Goal: Information Seeking & Learning: Compare options

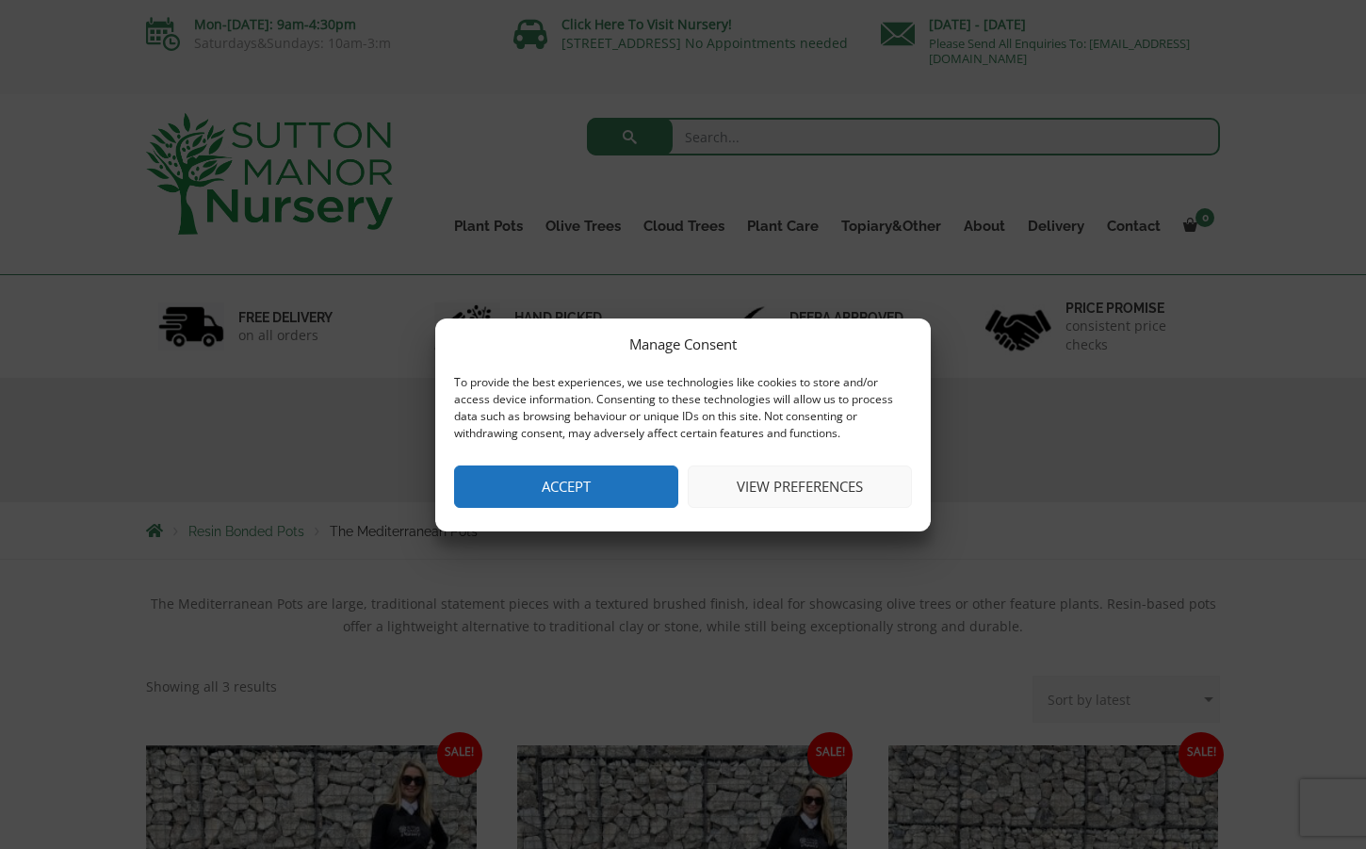
click at [585, 485] on button "Accept" at bounding box center [566, 486] width 224 height 42
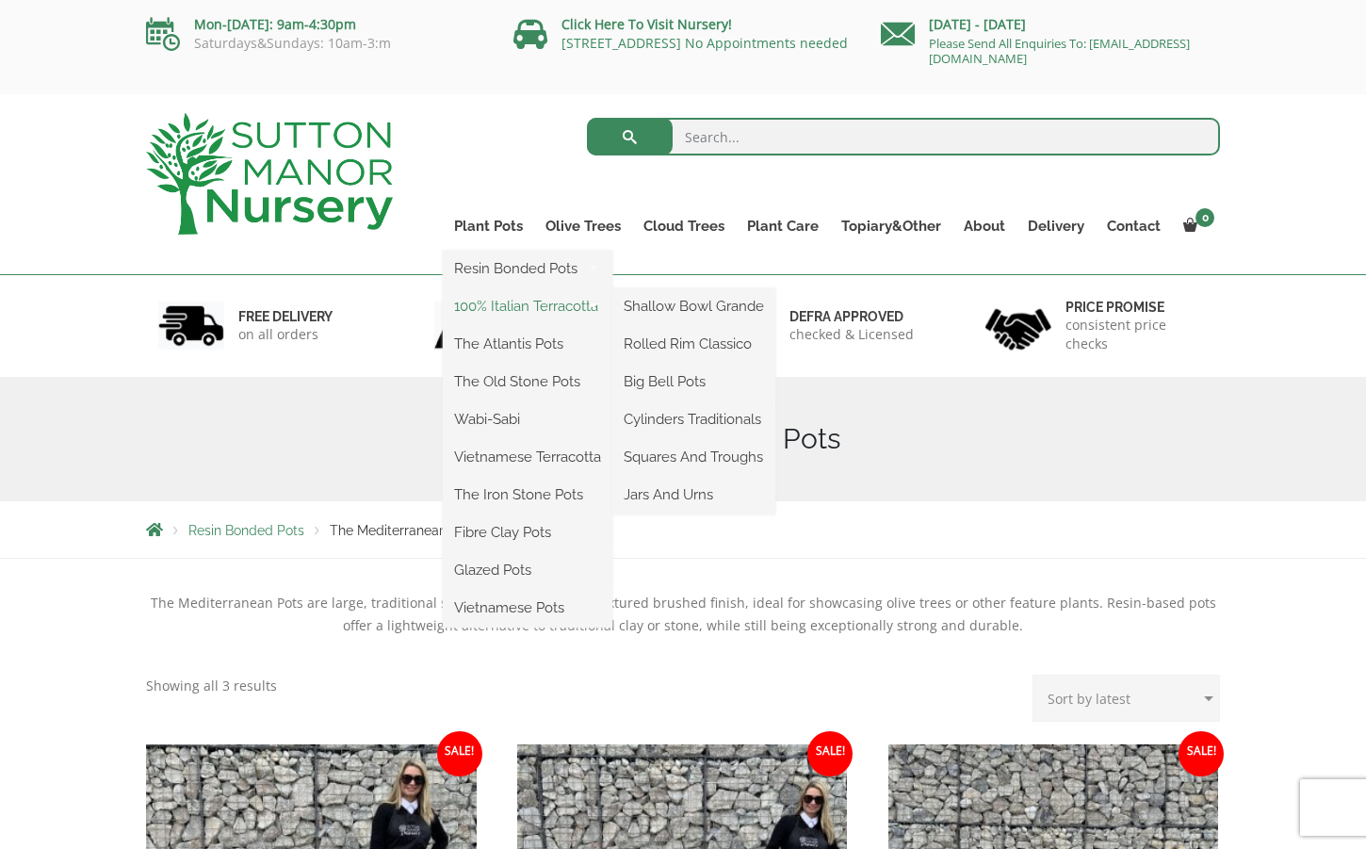
click at [503, 299] on link "100% Italian Terracotta" at bounding box center [528, 306] width 170 height 28
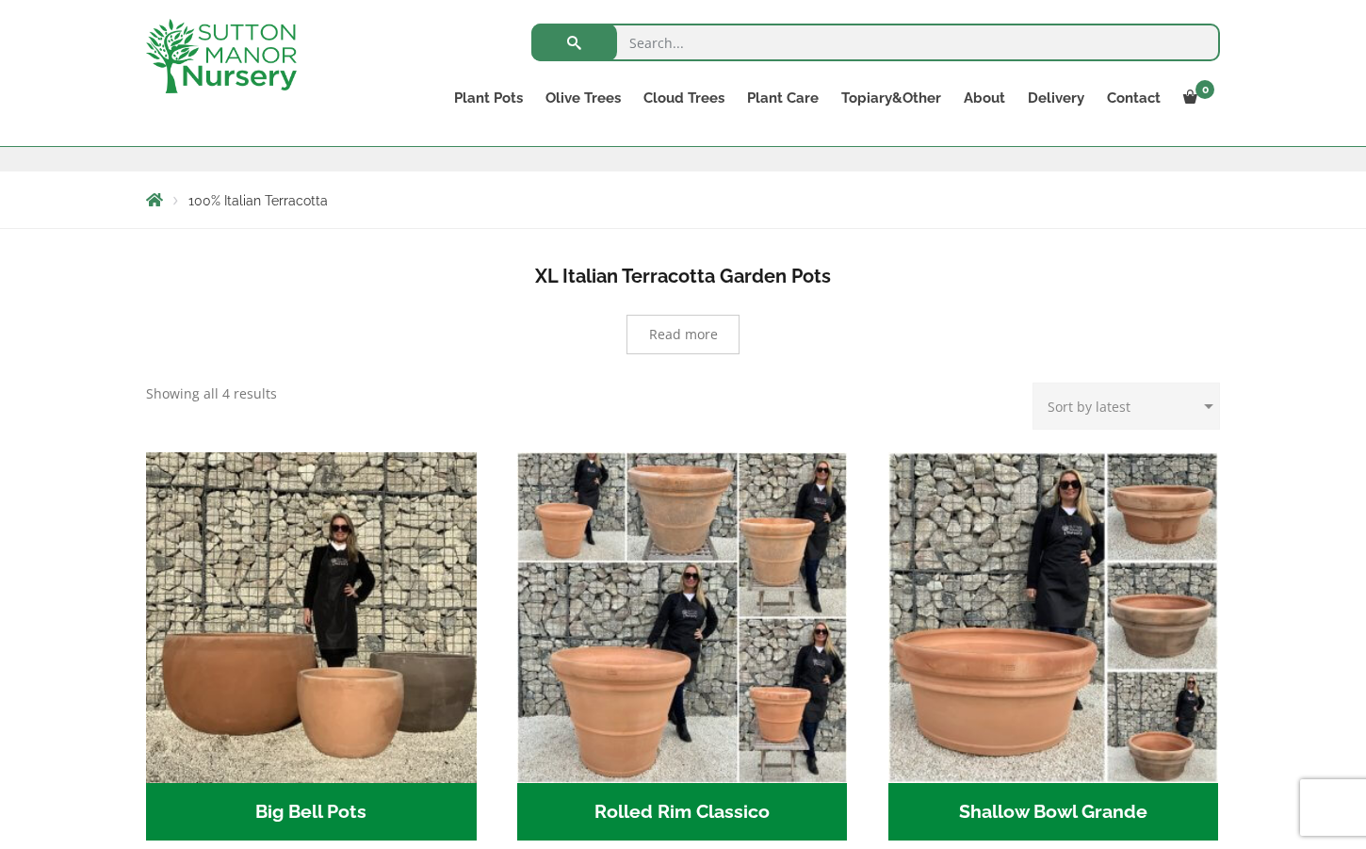
scroll to position [225, 0]
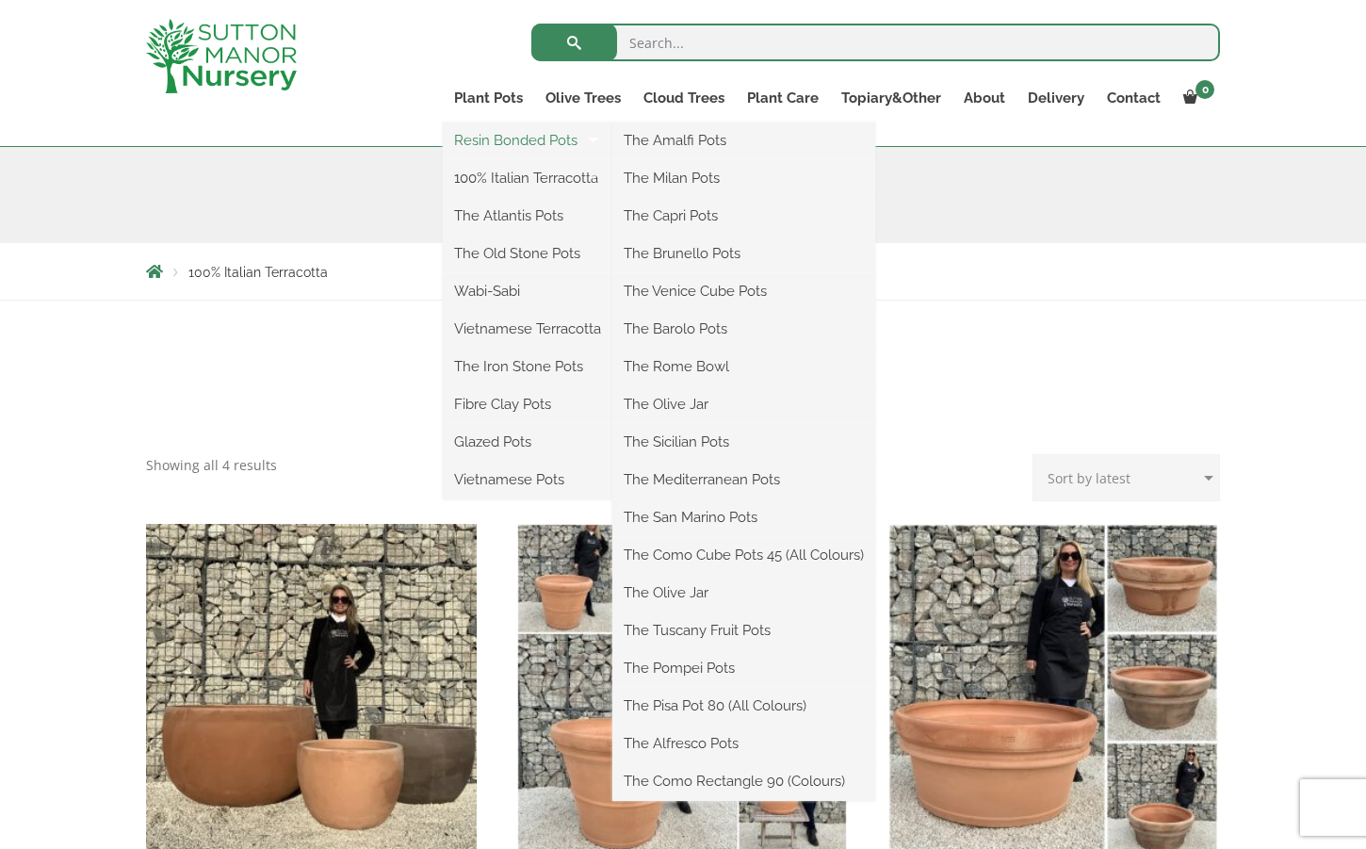
click at [493, 145] on link "Resin Bonded Pots" at bounding box center [528, 140] width 170 height 28
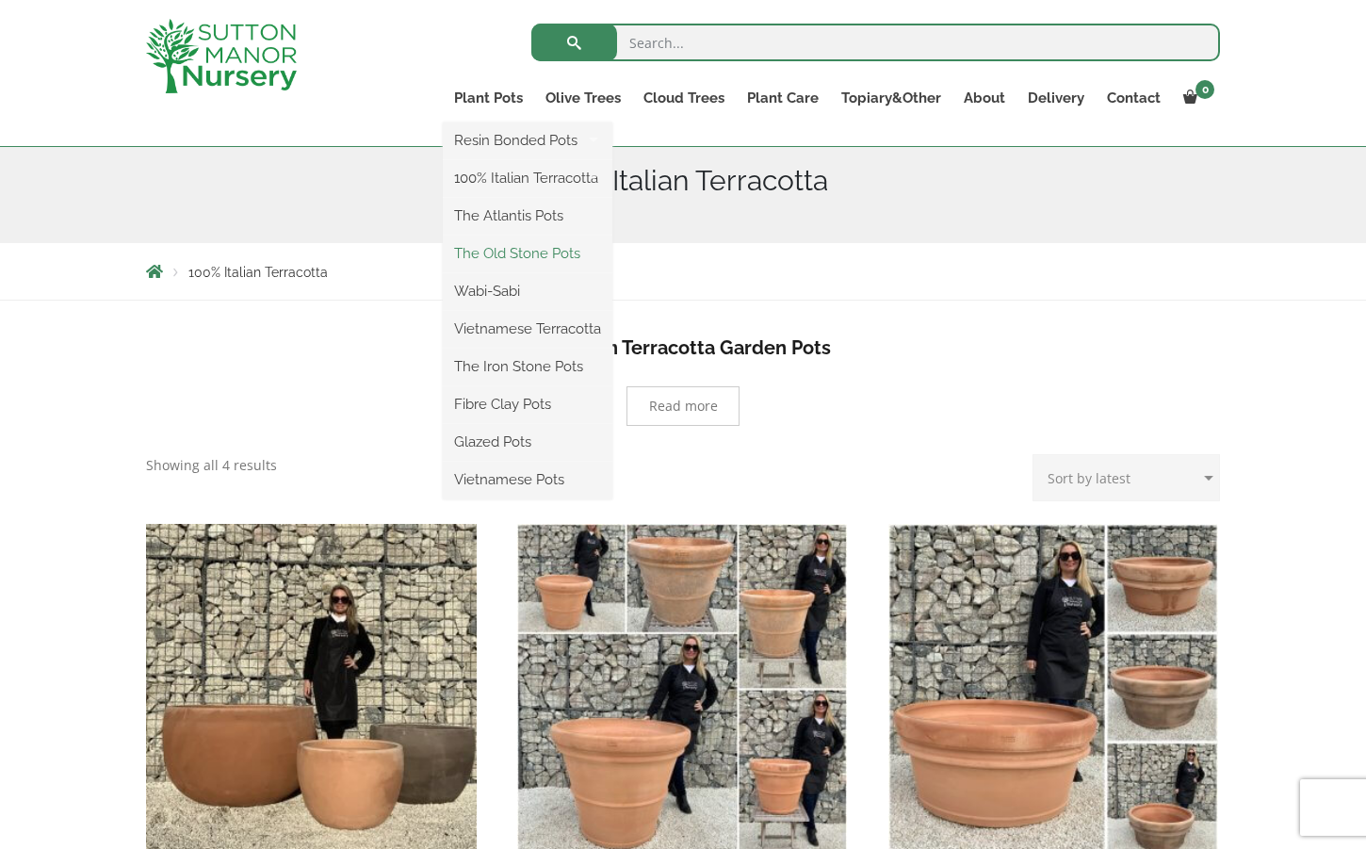
click at [508, 252] on link "The Old Stone Pots" at bounding box center [528, 253] width 170 height 28
click at [492, 436] on link "Glazed Pots" at bounding box center [528, 442] width 170 height 28
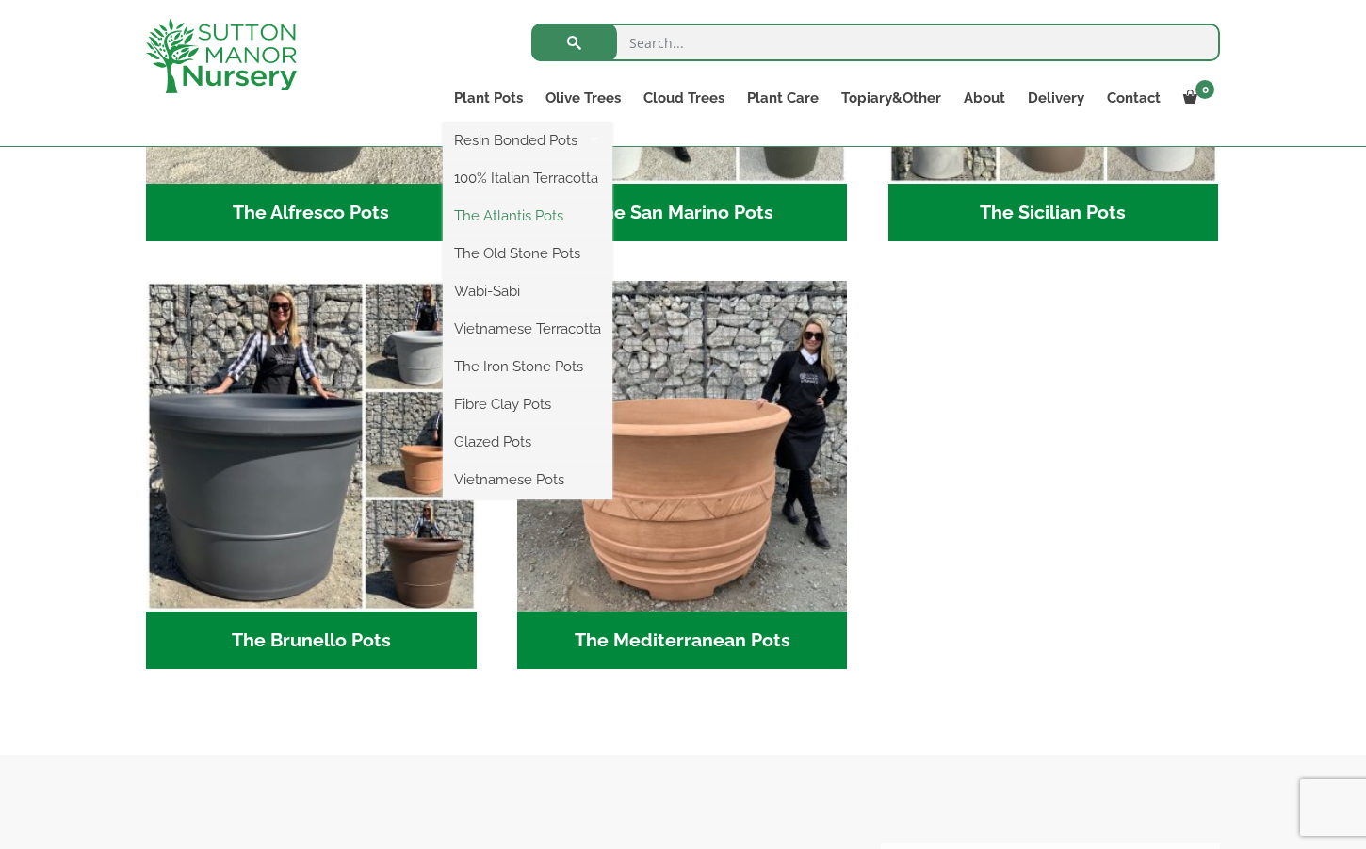
scroll to position [1228, 0]
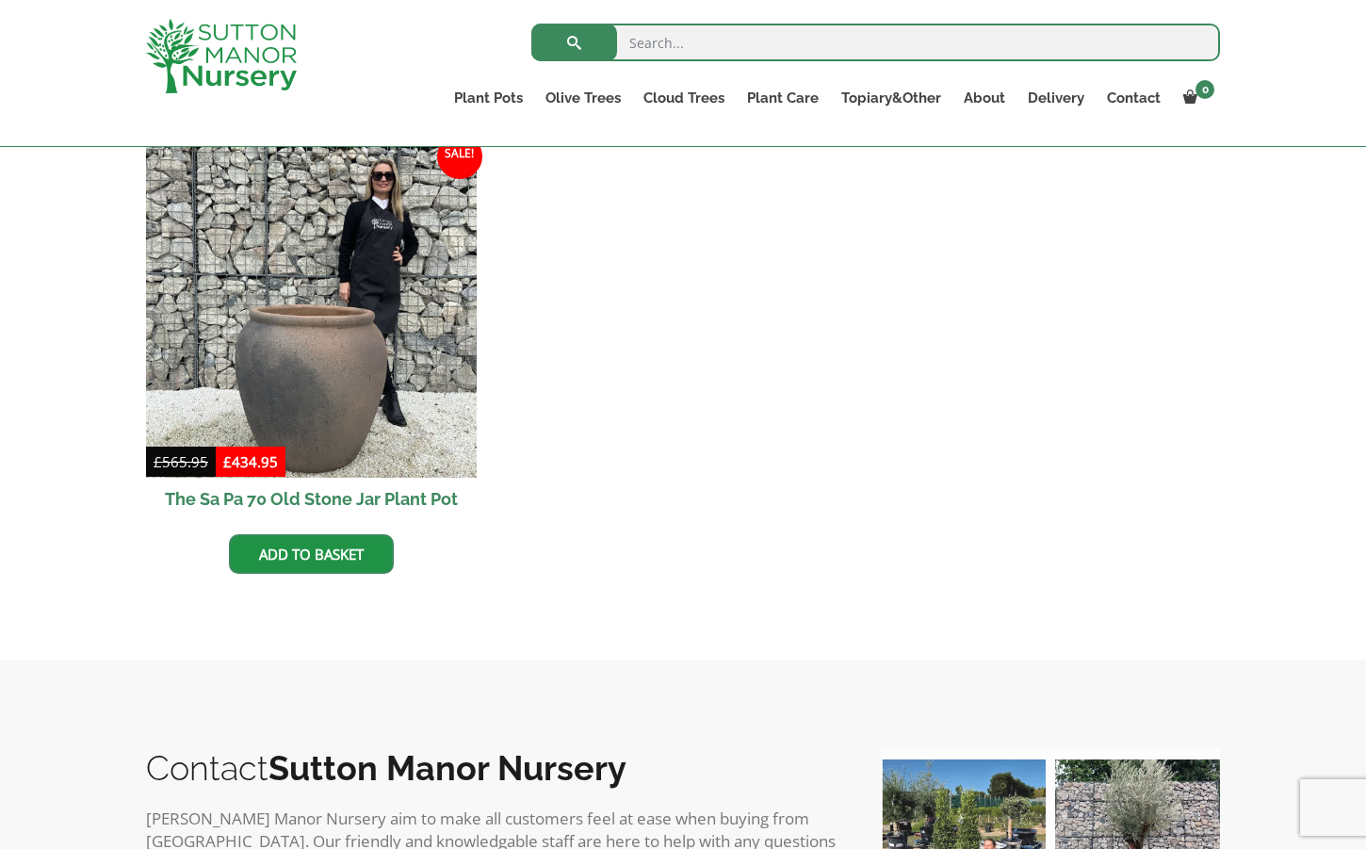
scroll to position [87, 0]
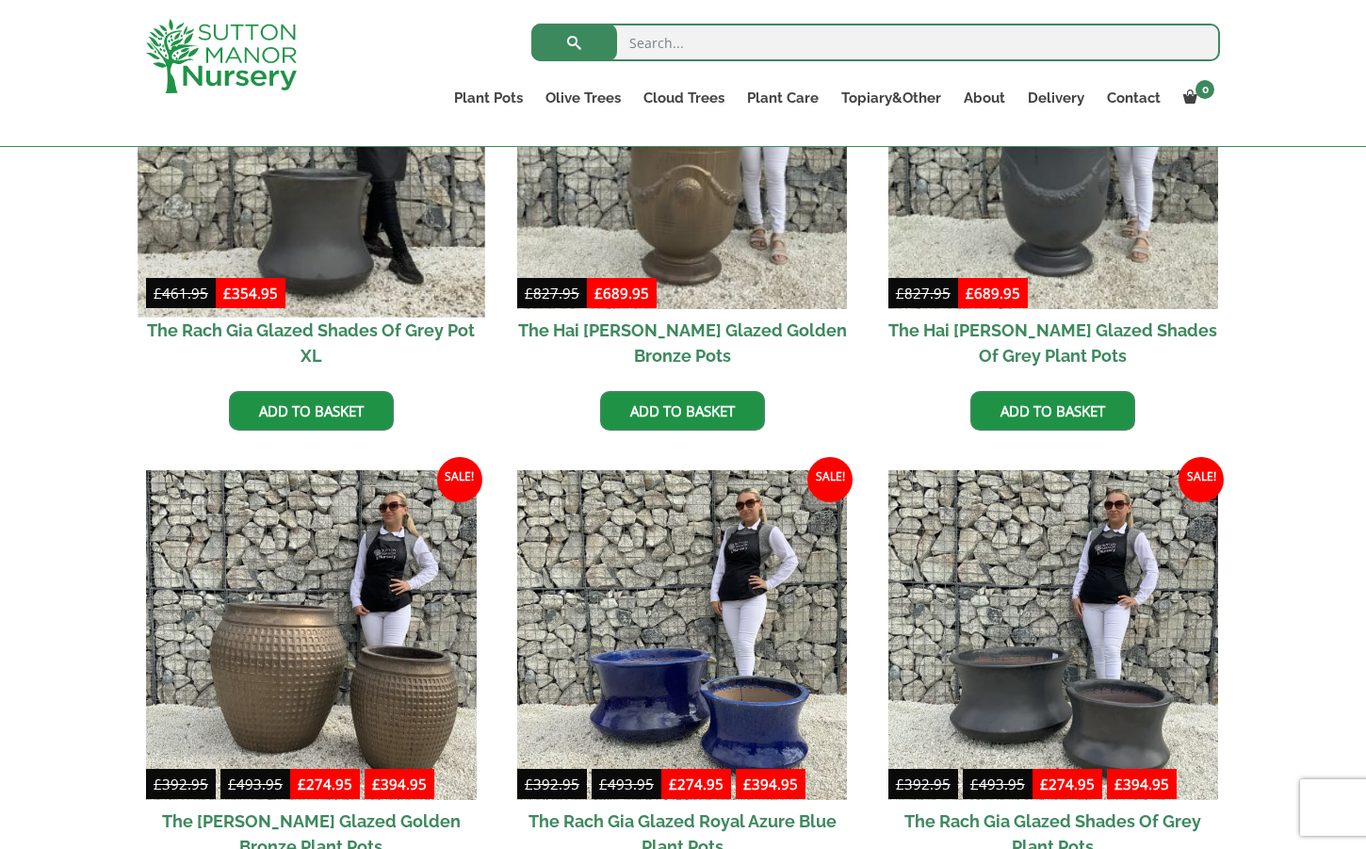
scroll to position [783, 0]
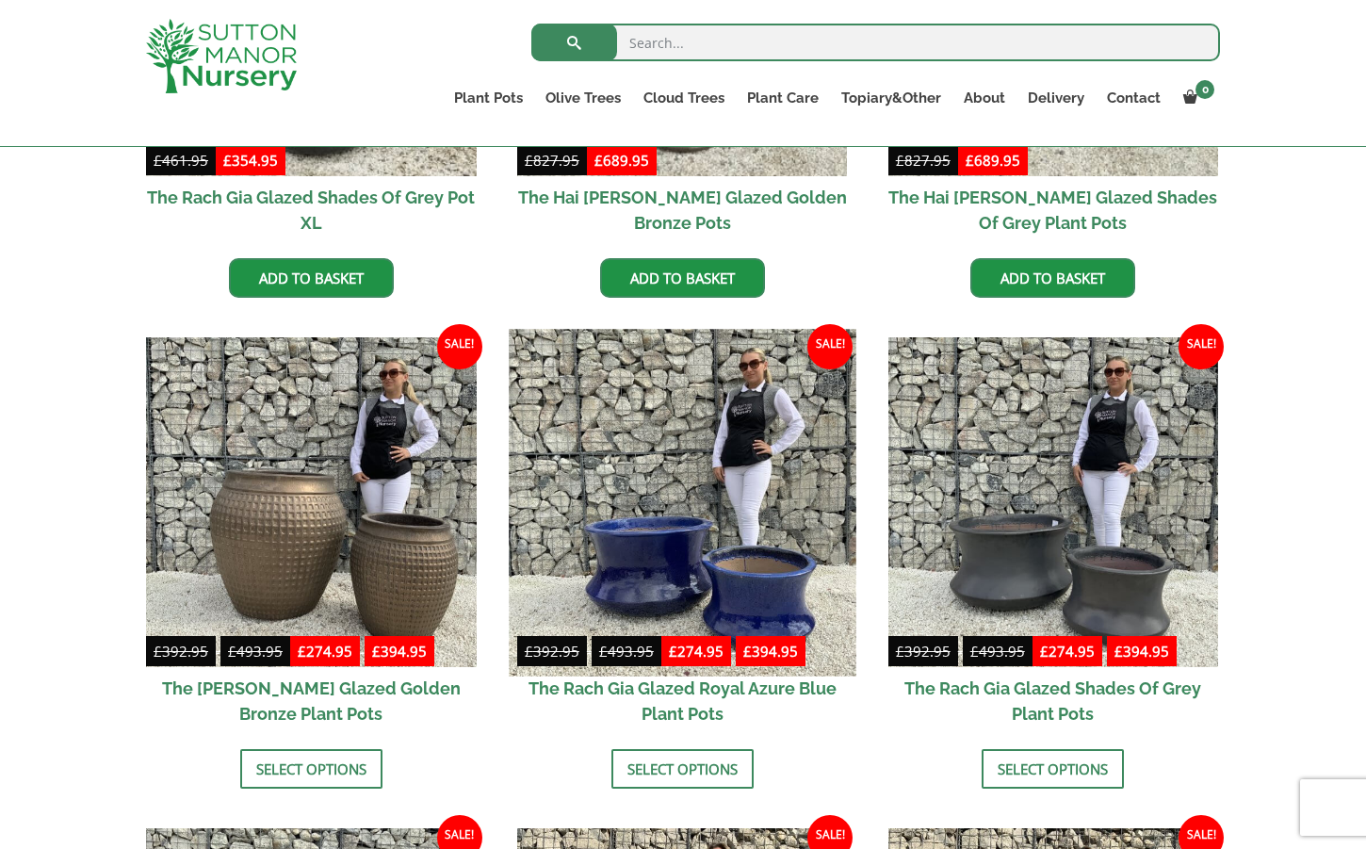
click at [725, 551] on img at bounding box center [682, 502] width 347 height 347
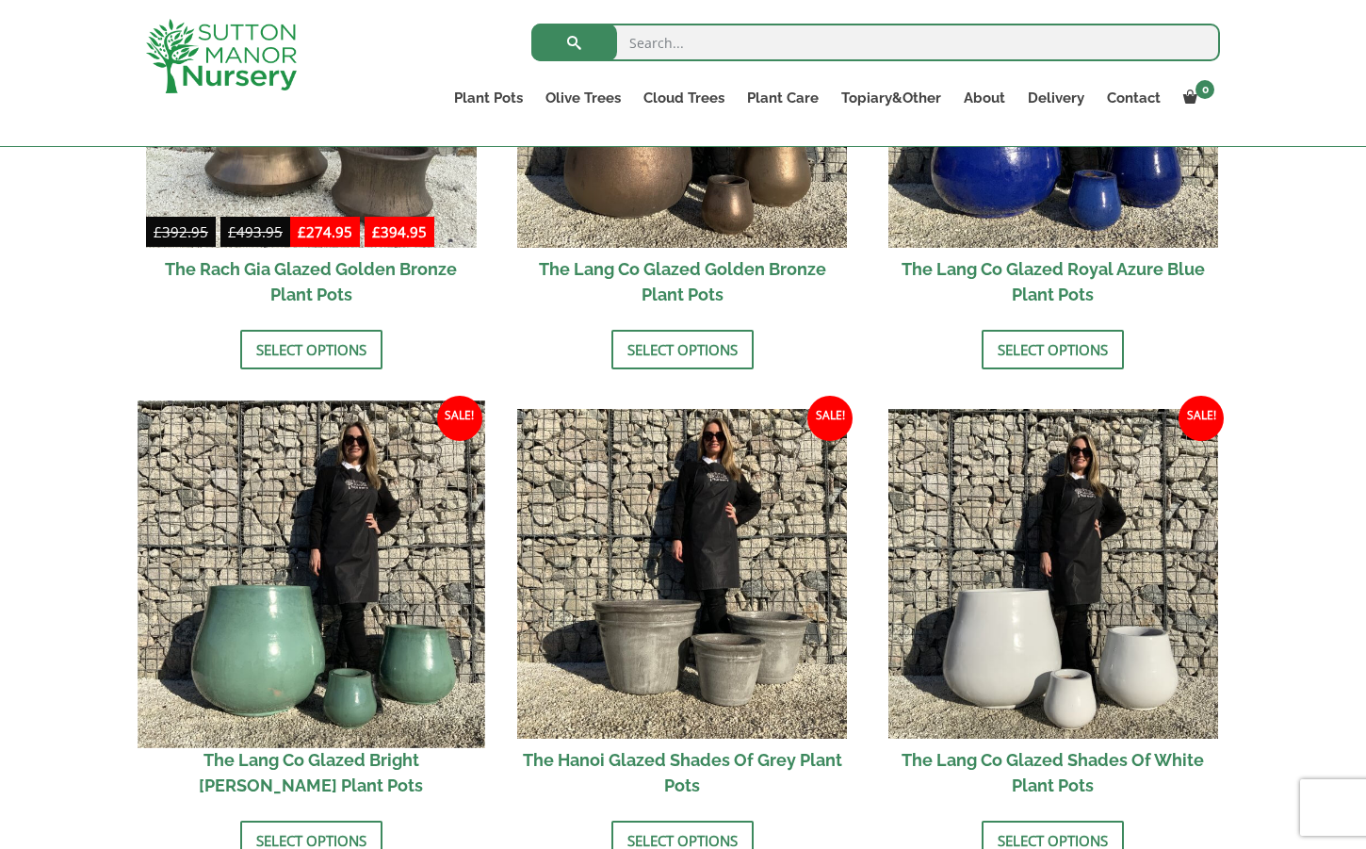
scroll to position [1911, 0]
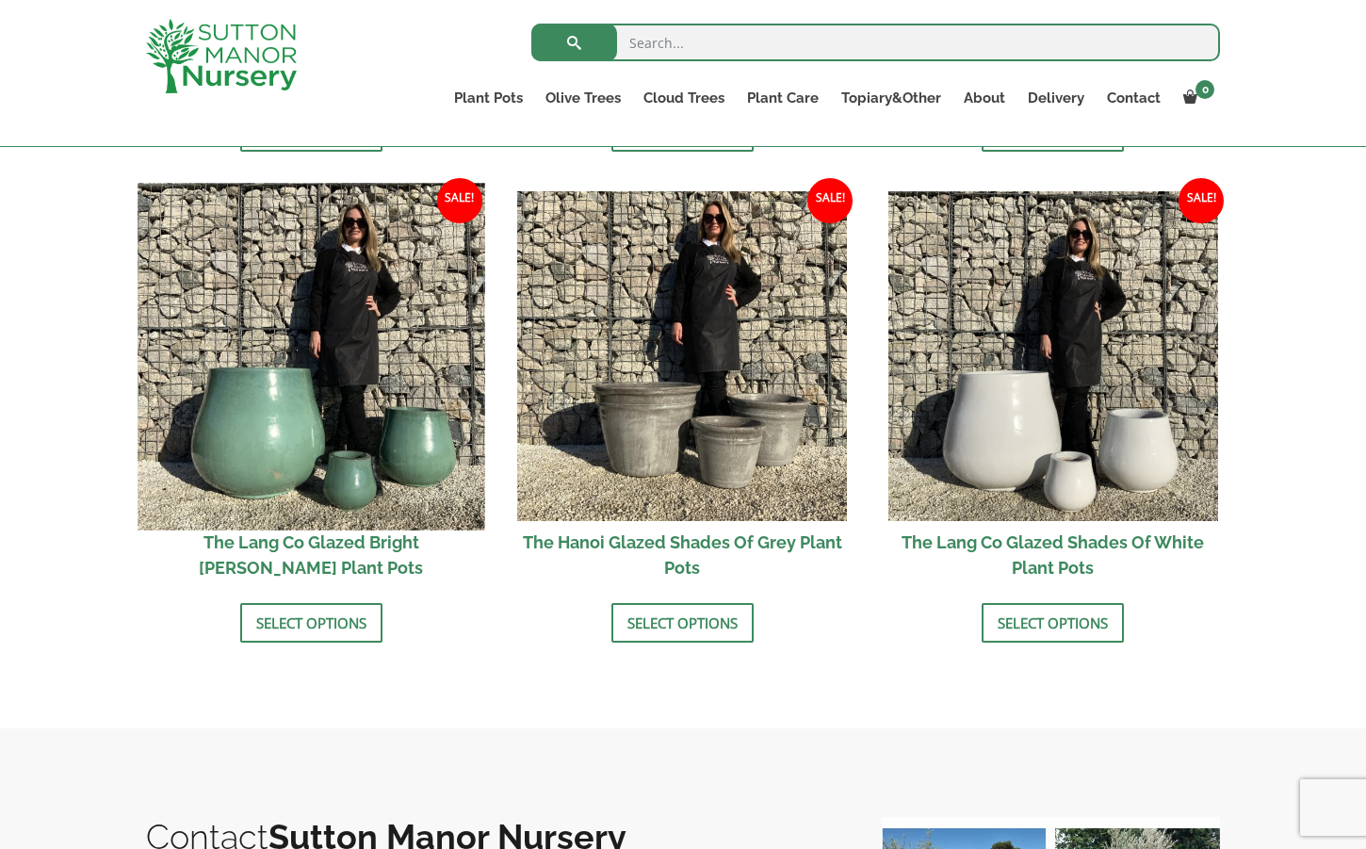
click at [232, 365] on img at bounding box center [310, 356] width 347 height 347
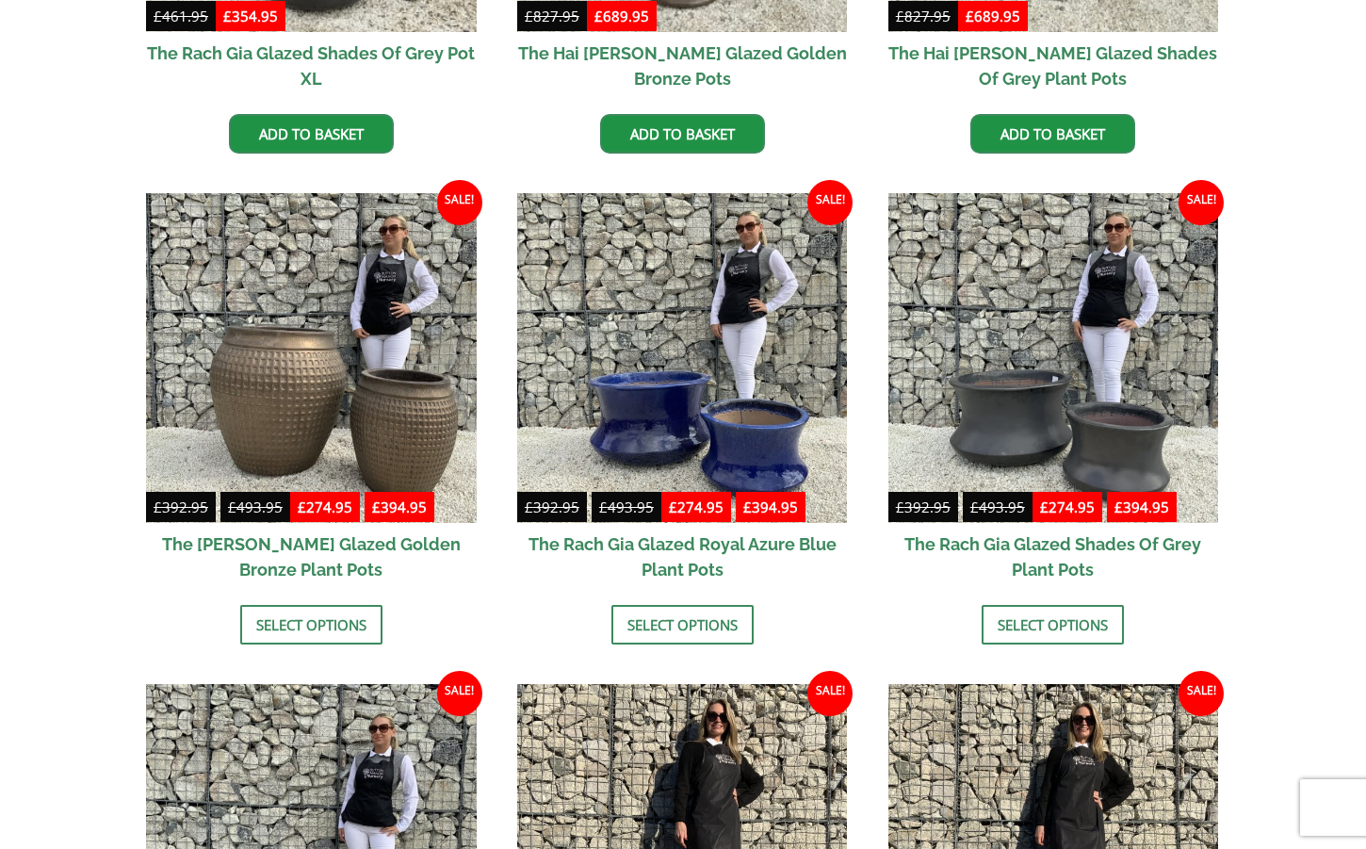
scroll to position [22, 0]
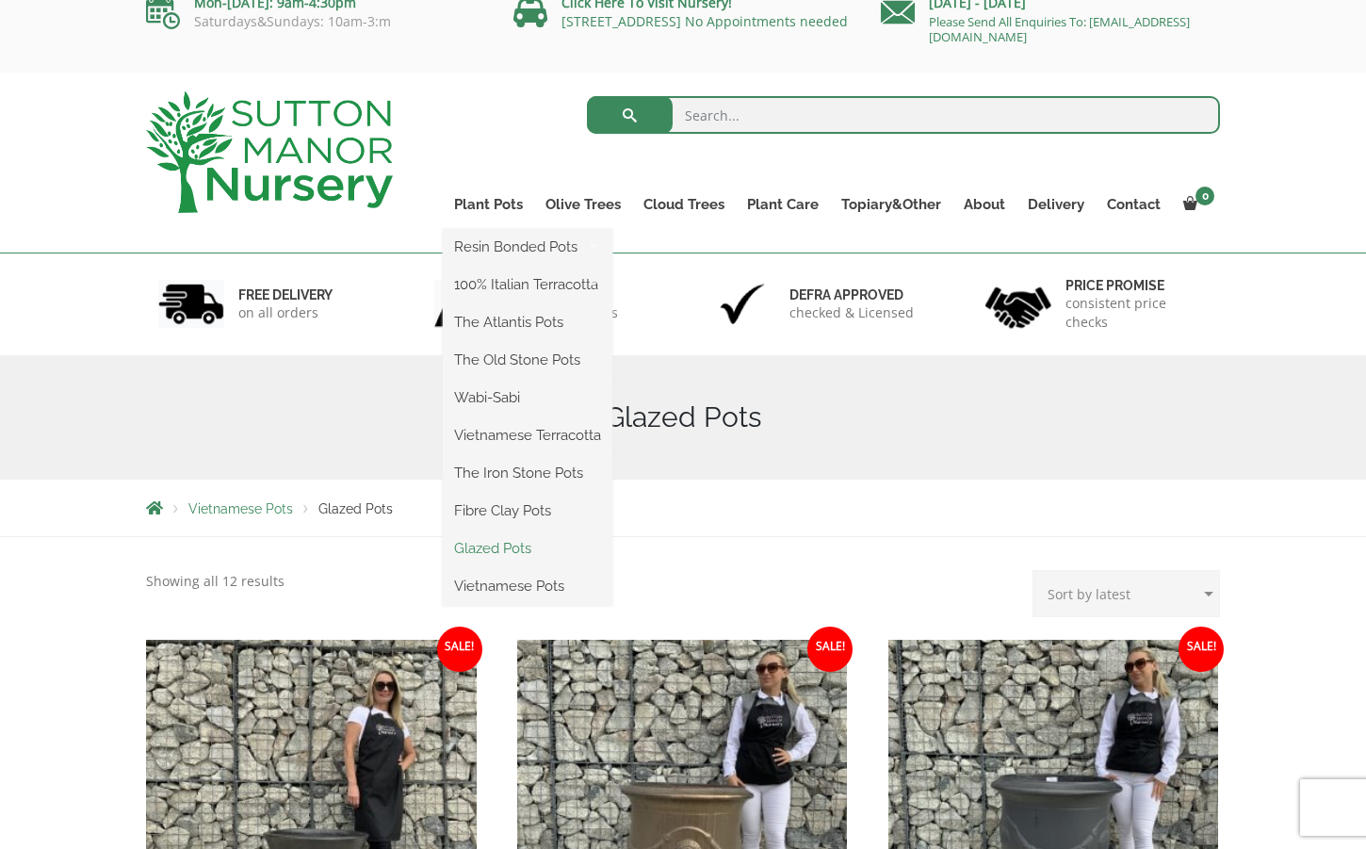
click at [509, 542] on link "Glazed Pots" at bounding box center [528, 548] width 170 height 28
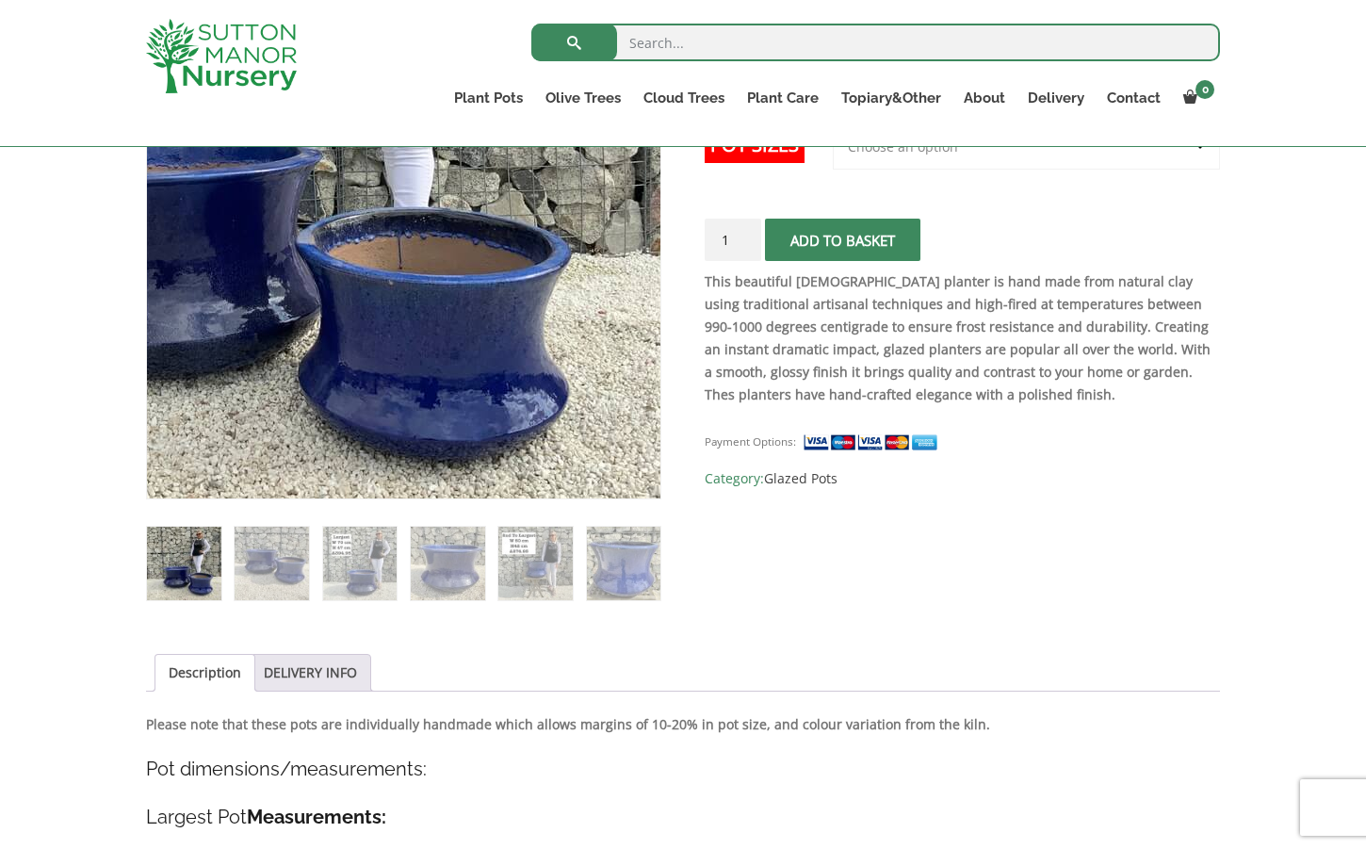
scroll to position [429, 0]
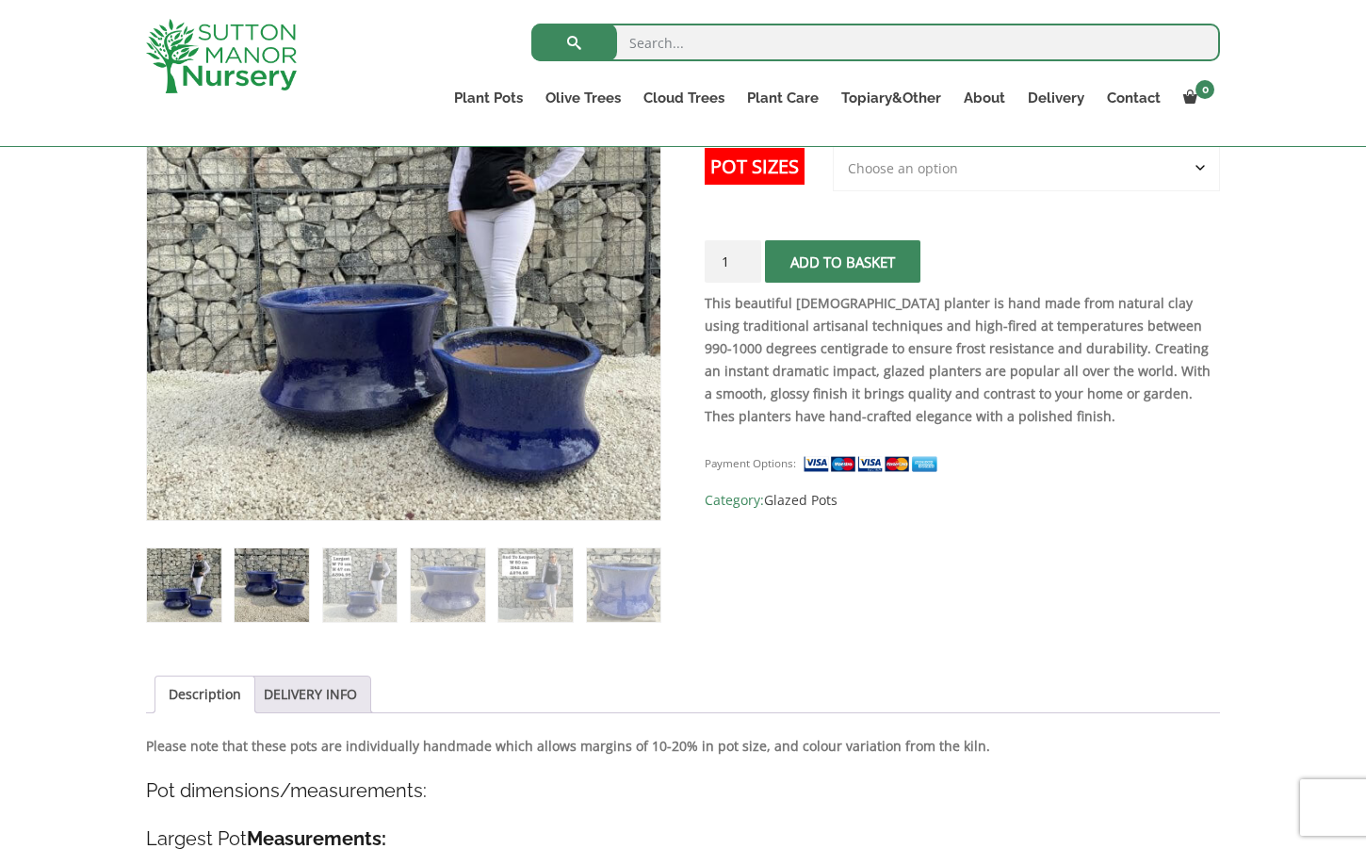
click at [289, 584] on img at bounding box center [271, 585] width 74 height 74
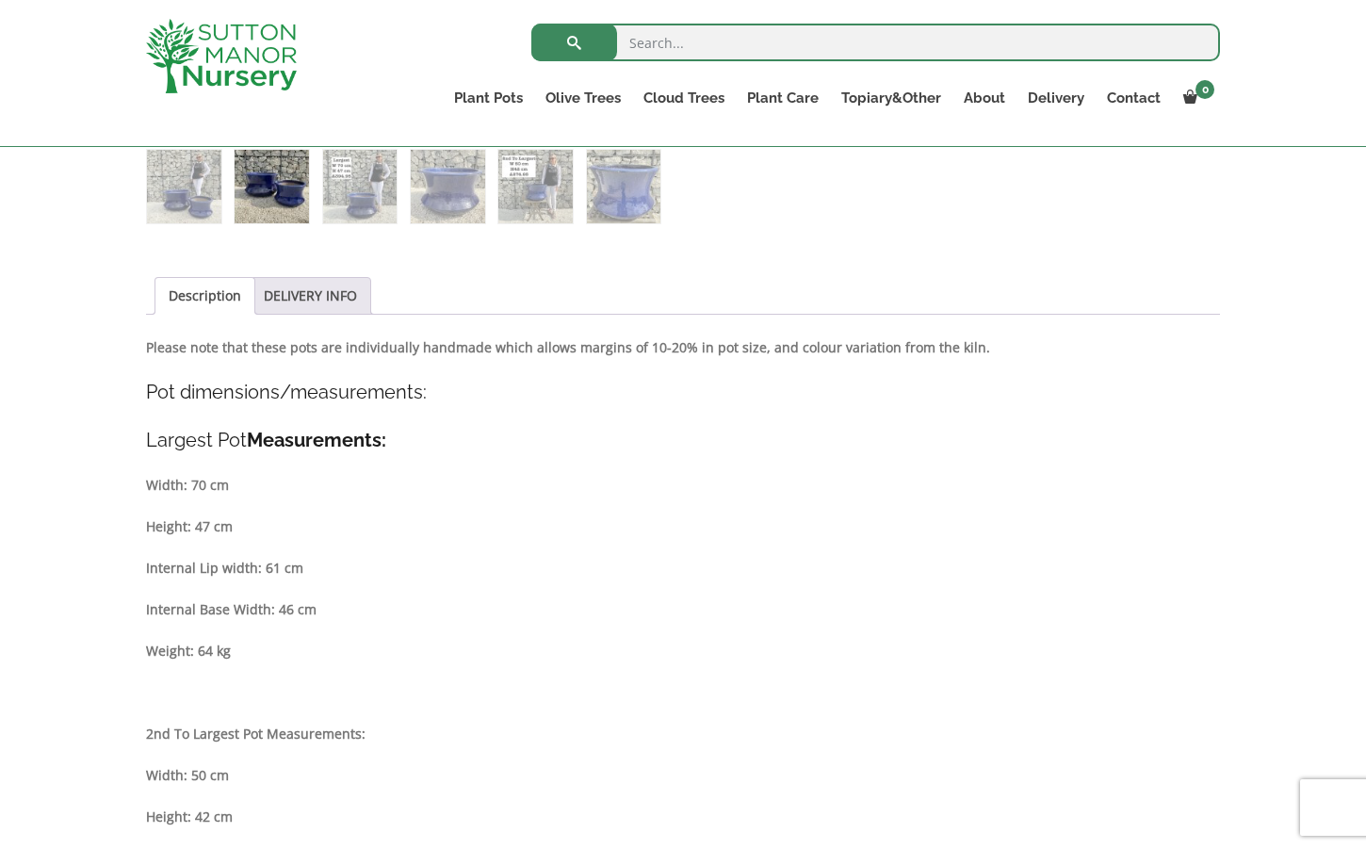
scroll to position [0, 0]
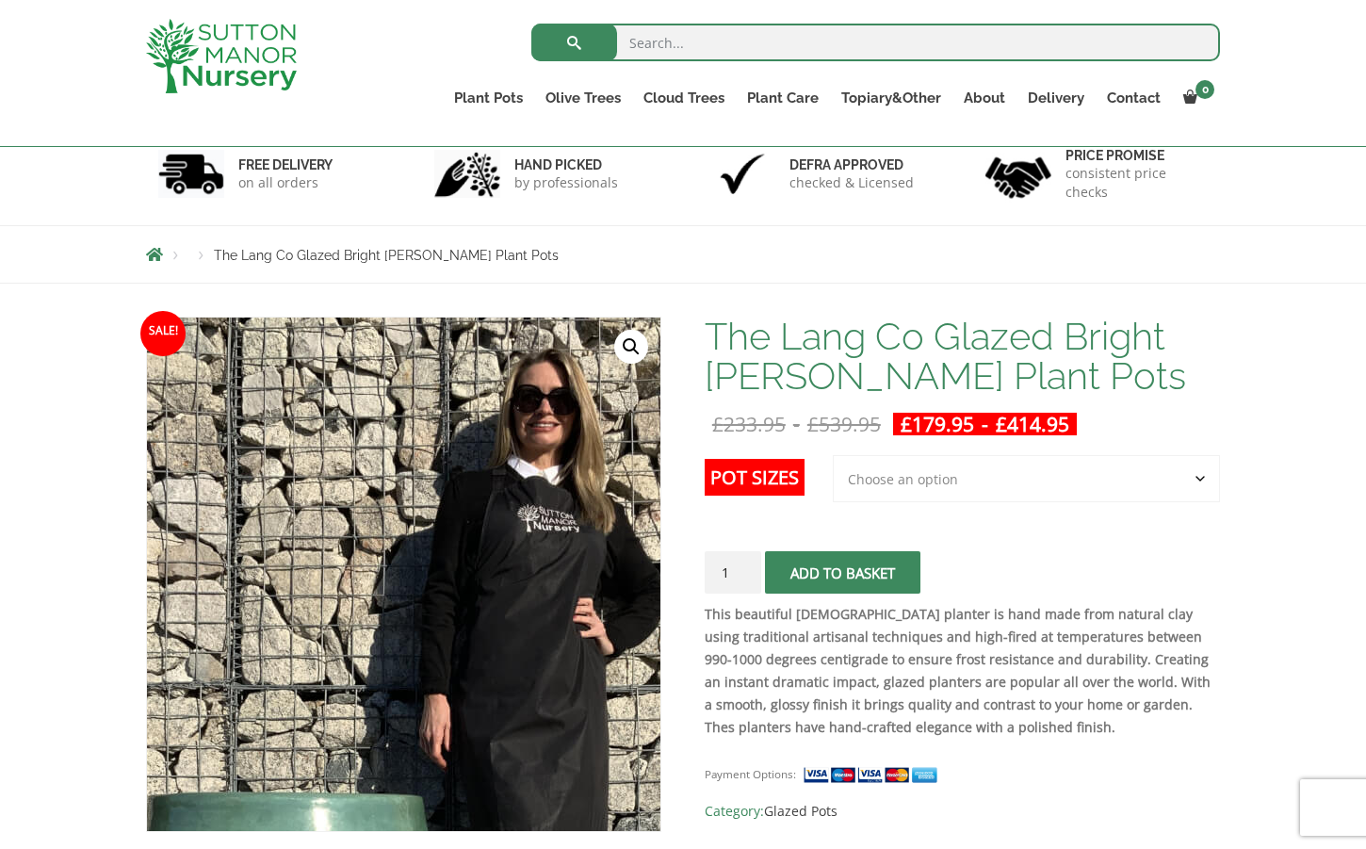
scroll to position [484, 0]
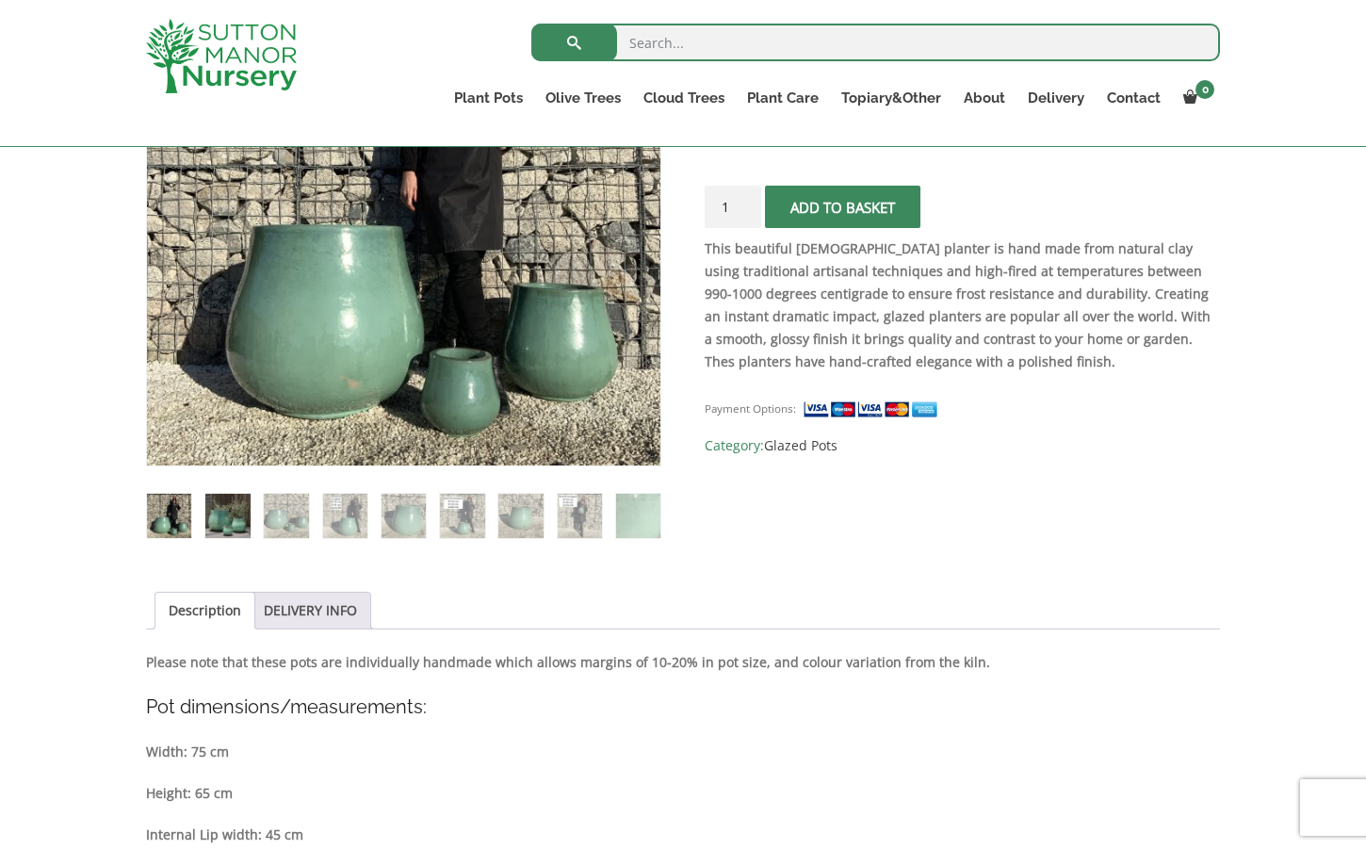
click at [216, 520] on img at bounding box center [227, 515] width 44 height 44
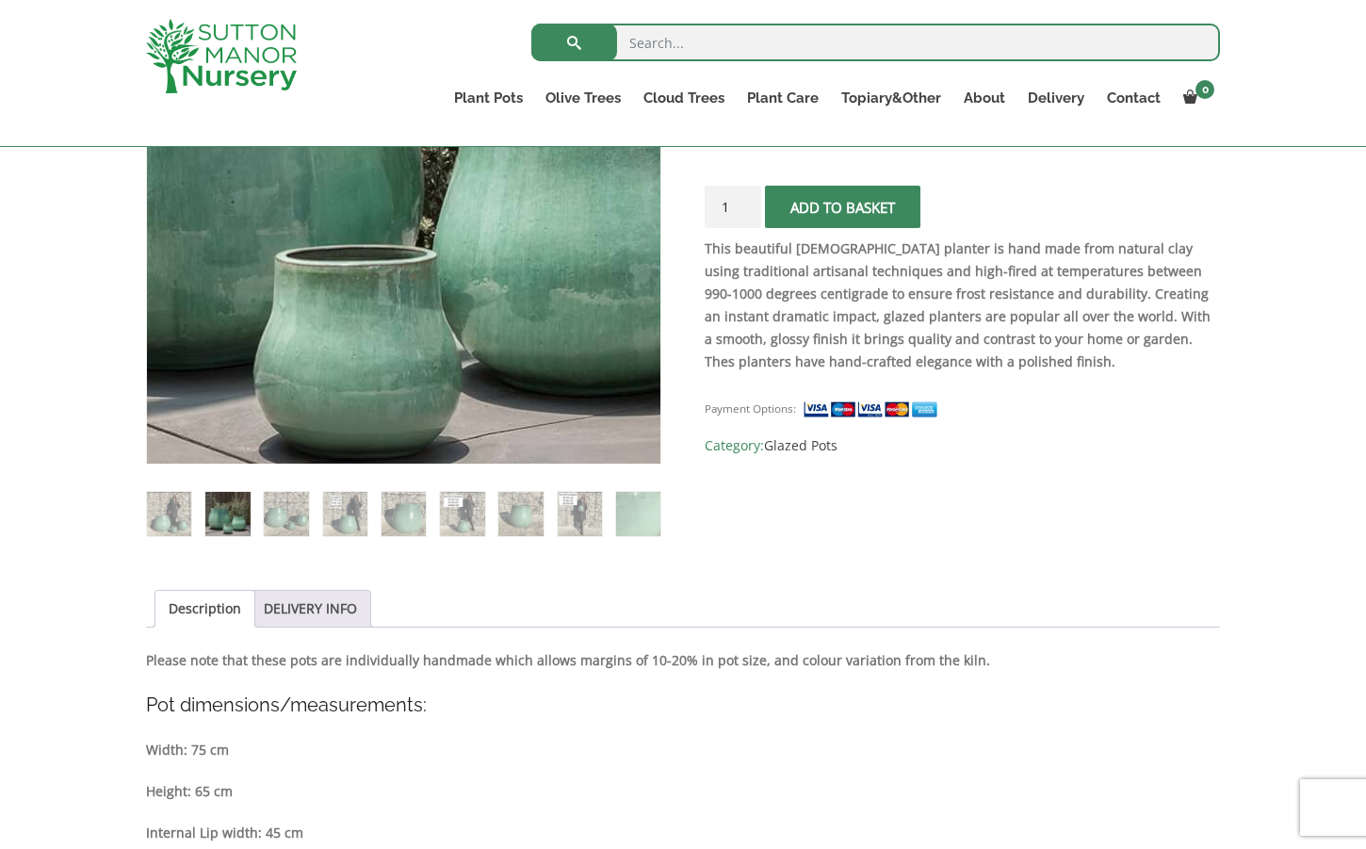
scroll to position [156, 0]
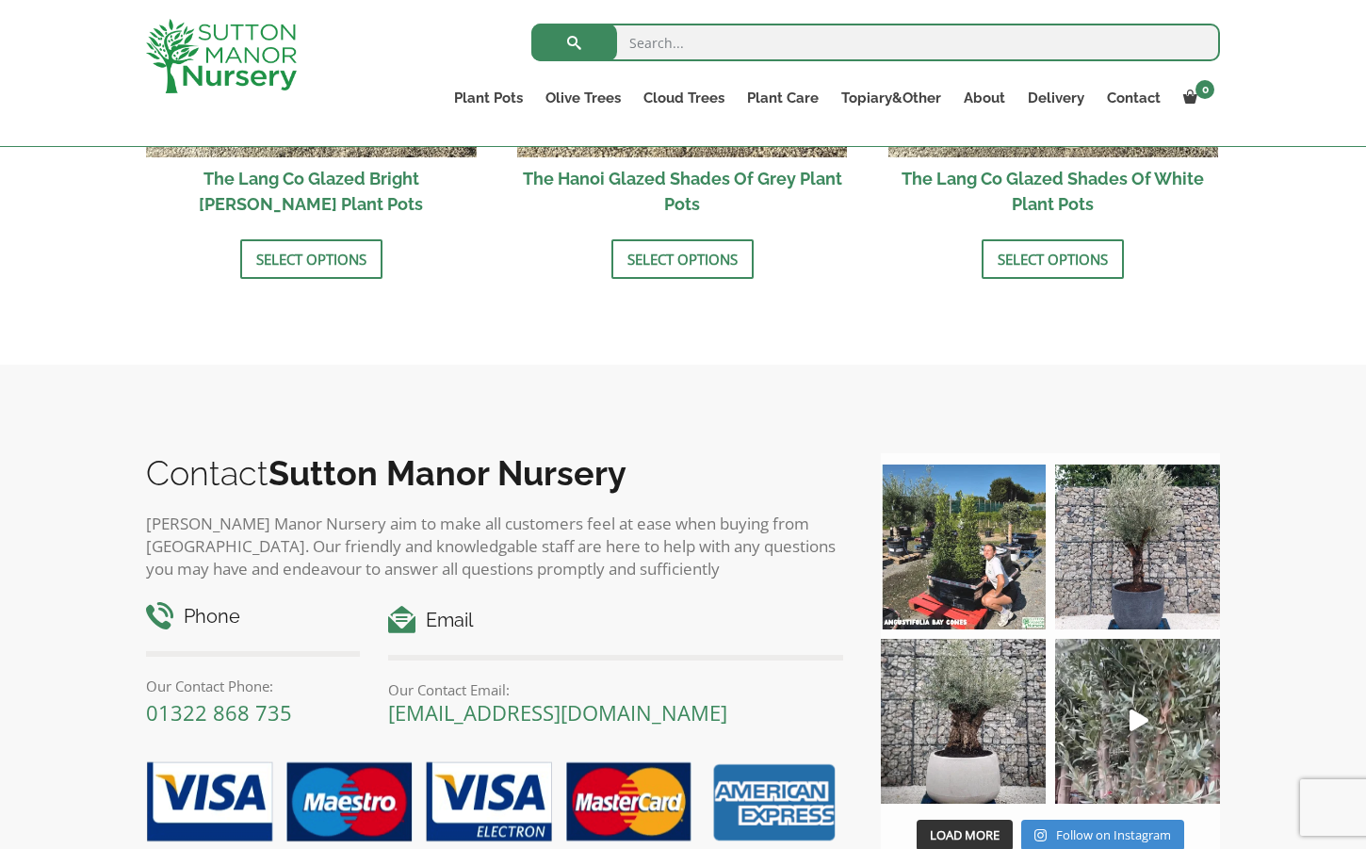
scroll to position [2488, 0]
